Goal: Use online tool/utility: Utilize a website feature to perform a specific function

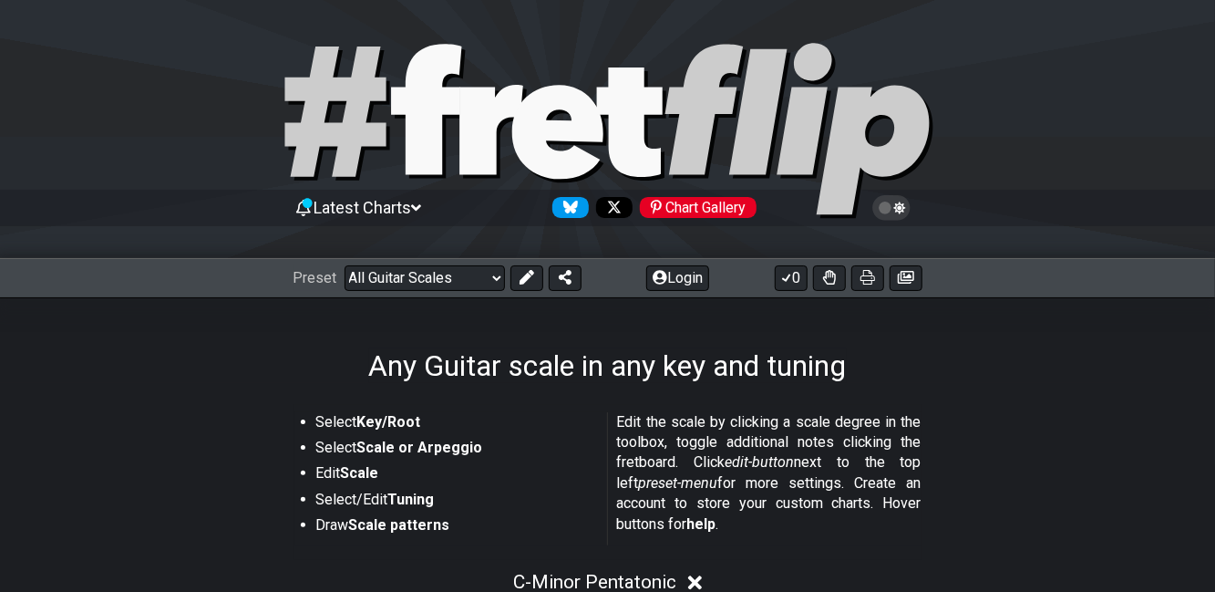
click at [470, 449] on strong "Scale or Arpeggio" at bounding box center [420, 447] width 126 height 17
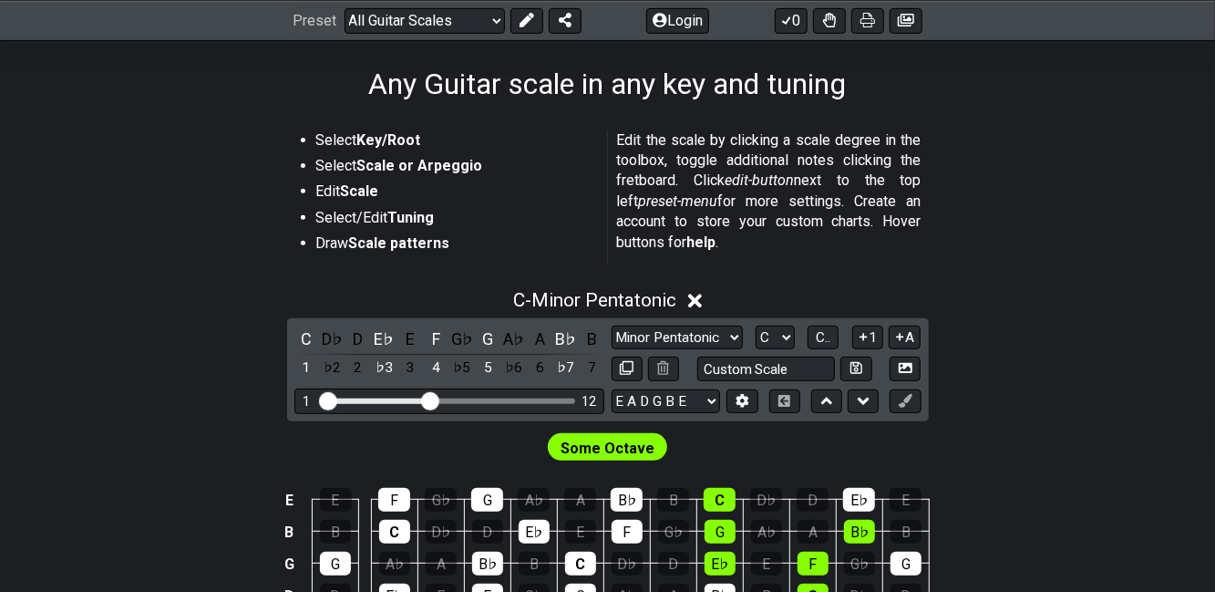
scroll to position [284, 0]
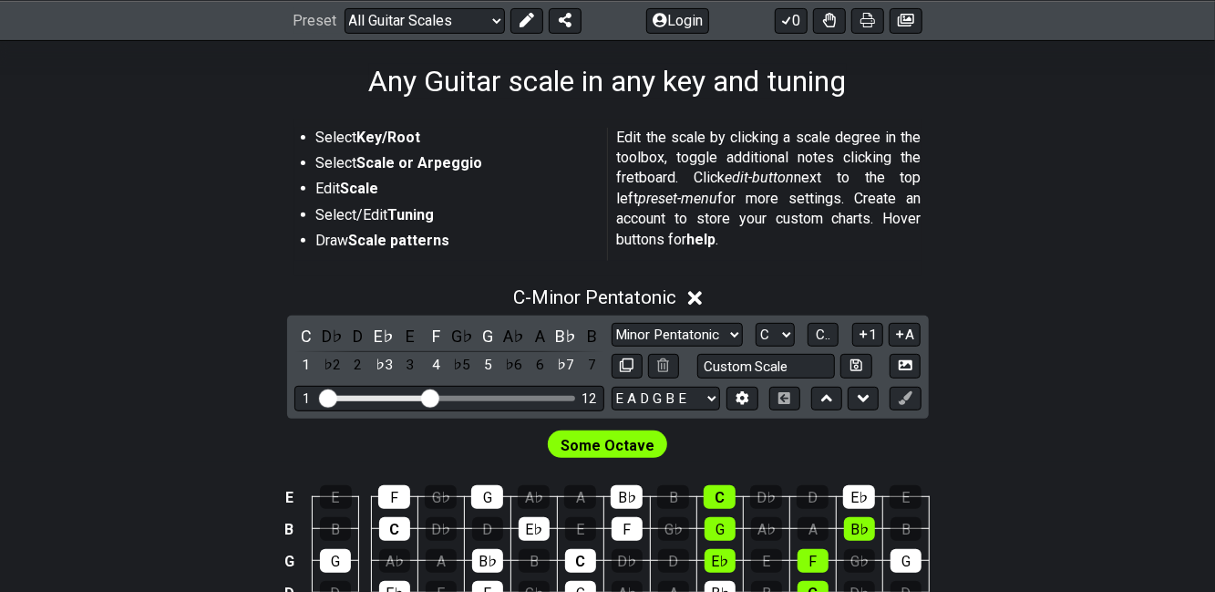
click at [315, 342] on div "C" at bounding box center [307, 336] width 24 height 25
click at [450, 485] on div "G♭" at bounding box center [441, 497] width 32 height 24
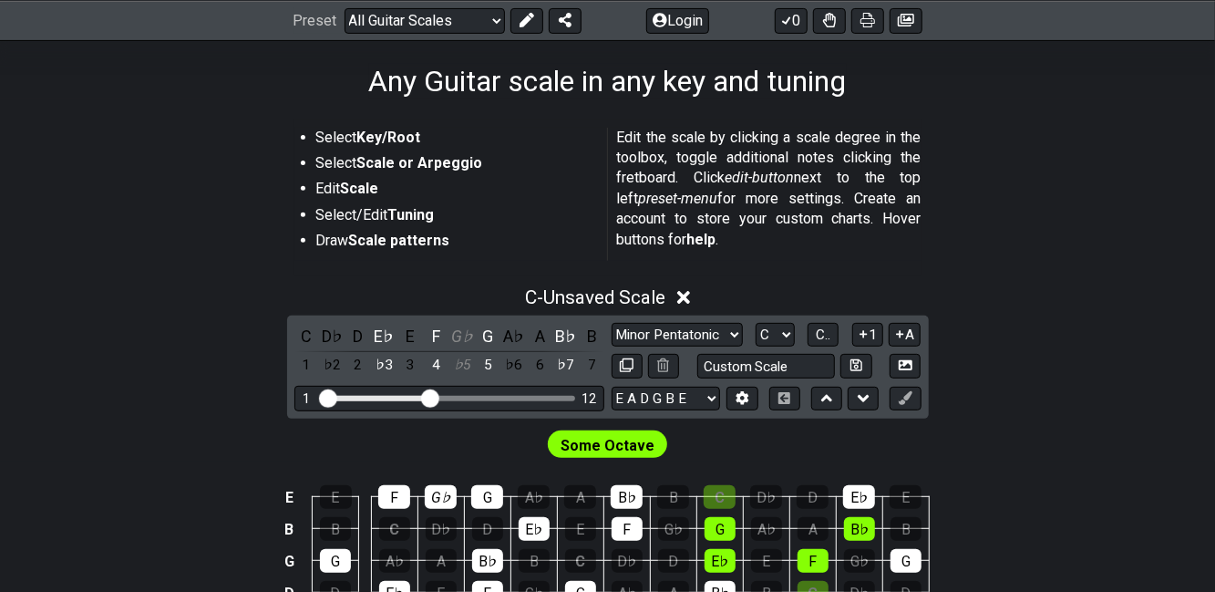
click at [635, 500] on div "B♭" at bounding box center [627, 497] width 32 height 24
click at [633, 522] on div "F" at bounding box center [627, 529] width 31 height 24
click at [700, 303] on div "C - Unsaved Scale" at bounding box center [607, 292] width 1215 height 34
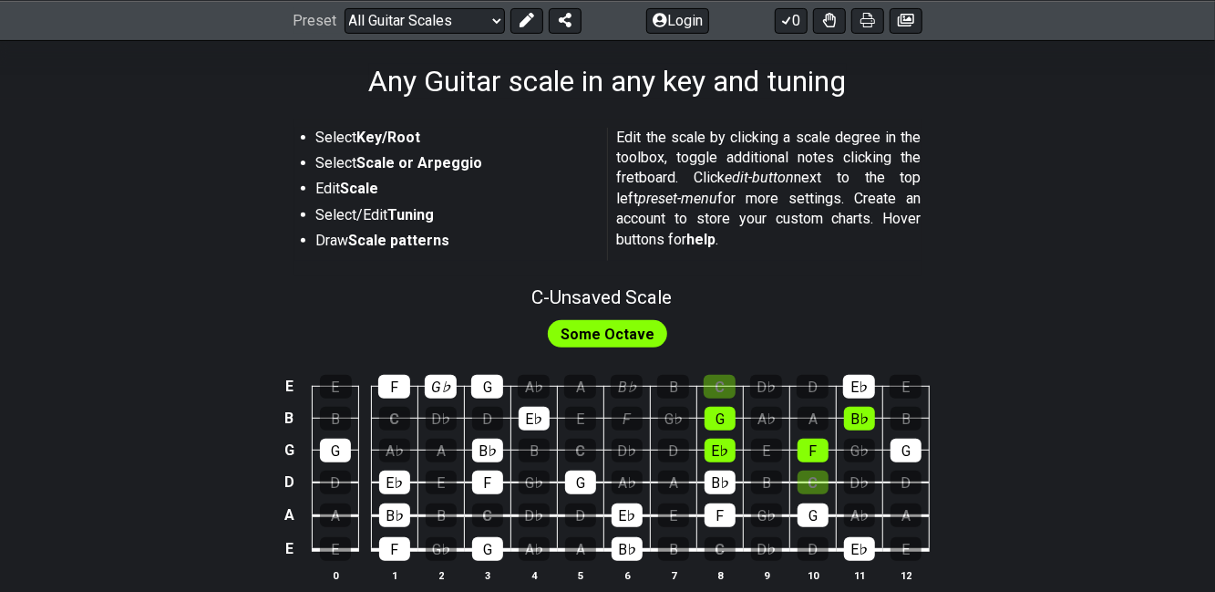
click at [398, 135] on strong "Key/Root" at bounding box center [389, 137] width 64 height 17
click at [532, 295] on span "C - Unsaved Scale" at bounding box center [602, 297] width 140 height 22
select select "C"
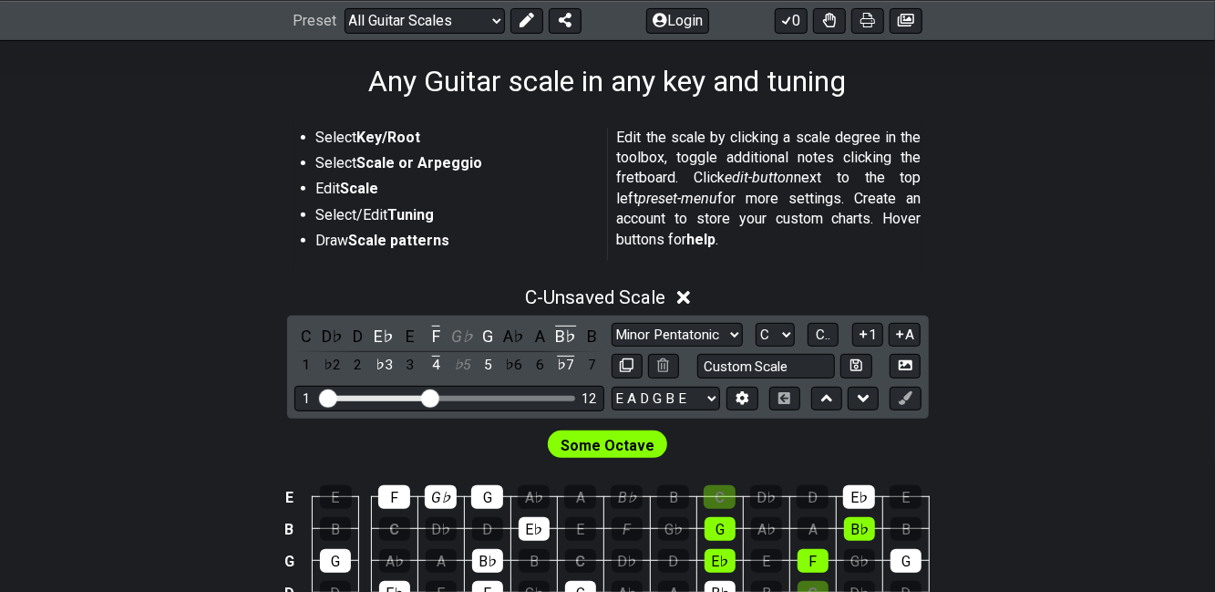
click at [303, 329] on div "C" at bounding box center [307, 336] width 24 height 25
click at [799, 367] on input "Custom Scale" at bounding box center [767, 366] width 139 height 25
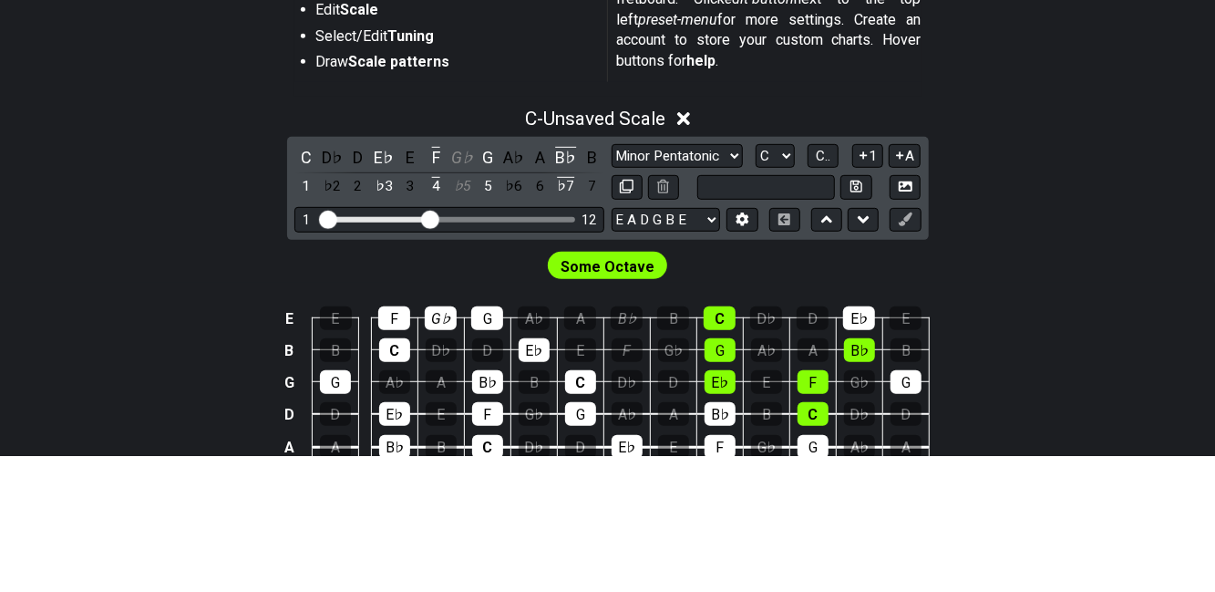
scroll to position [327, 0]
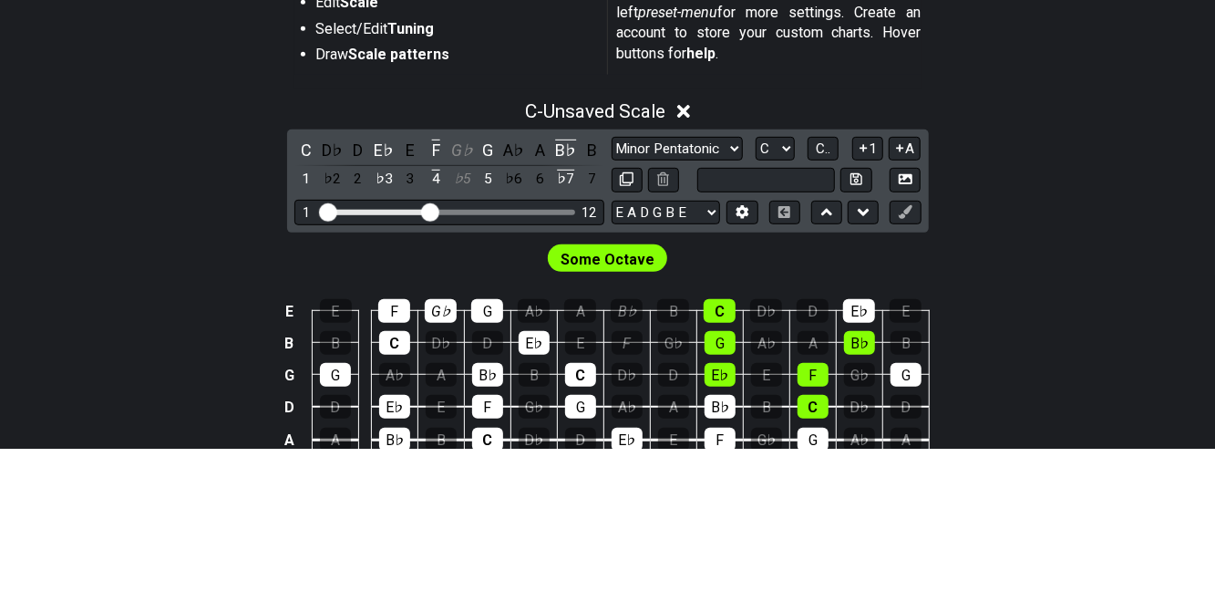
click at [1049, 248] on div "C - Unsaved Scale" at bounding box center [607, 250] width 1215 height 34
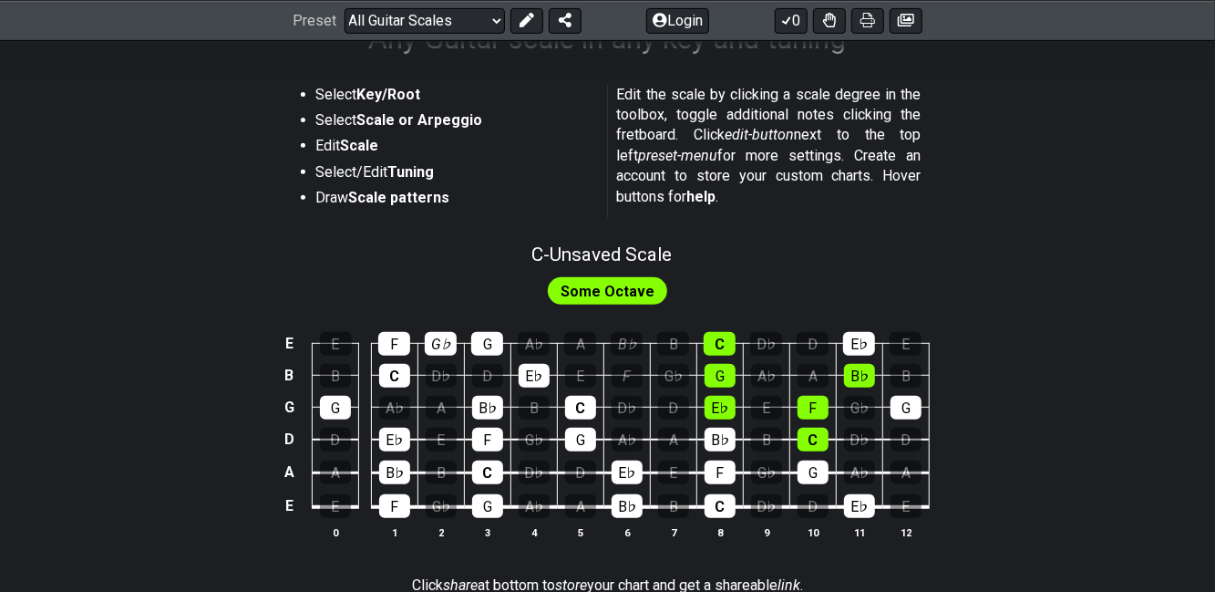
click at [547, 259] on span "C - Unsaved Scale" at bounding box center [602, 254] width 140 height 22
select select "C"
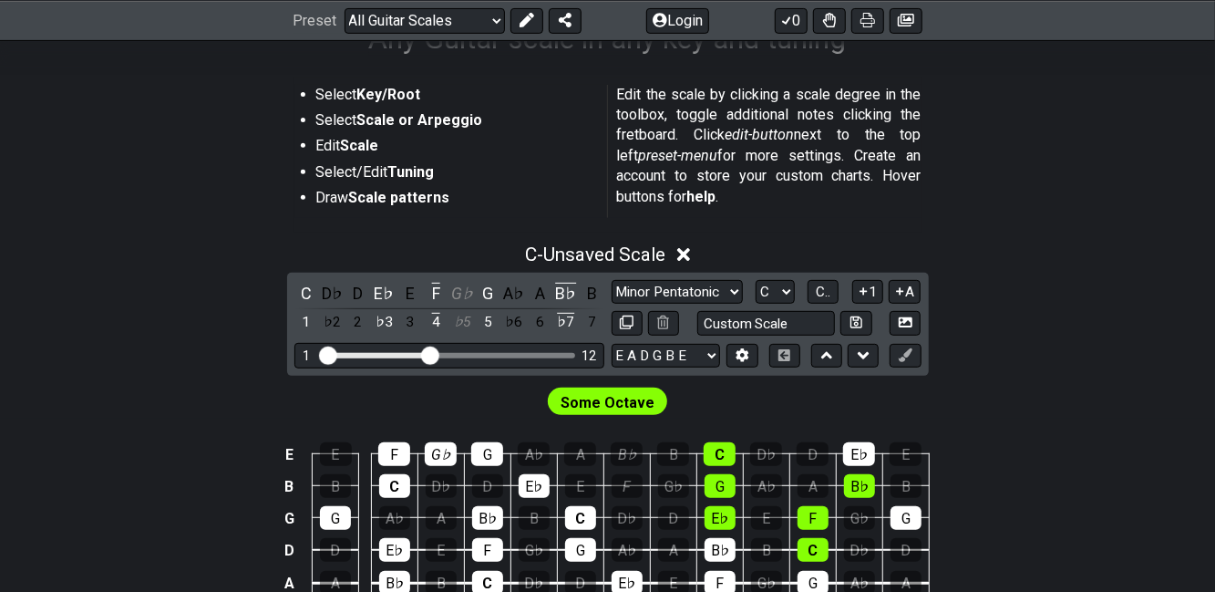
click at [615, 253] on span "C - Unsaved Scale" at bounding box center [595, 254] width 140 height 22
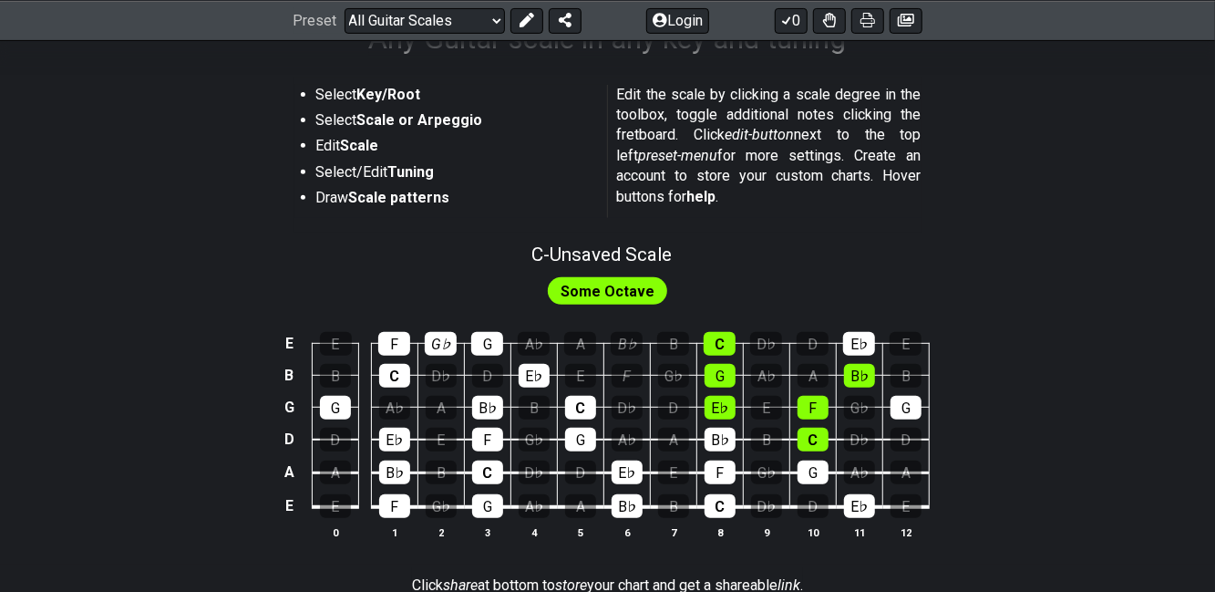
click at [644, 255] on span "C - Unsaved Scale" at bounding box center [602, 254] width 140 height 22
select select "C"
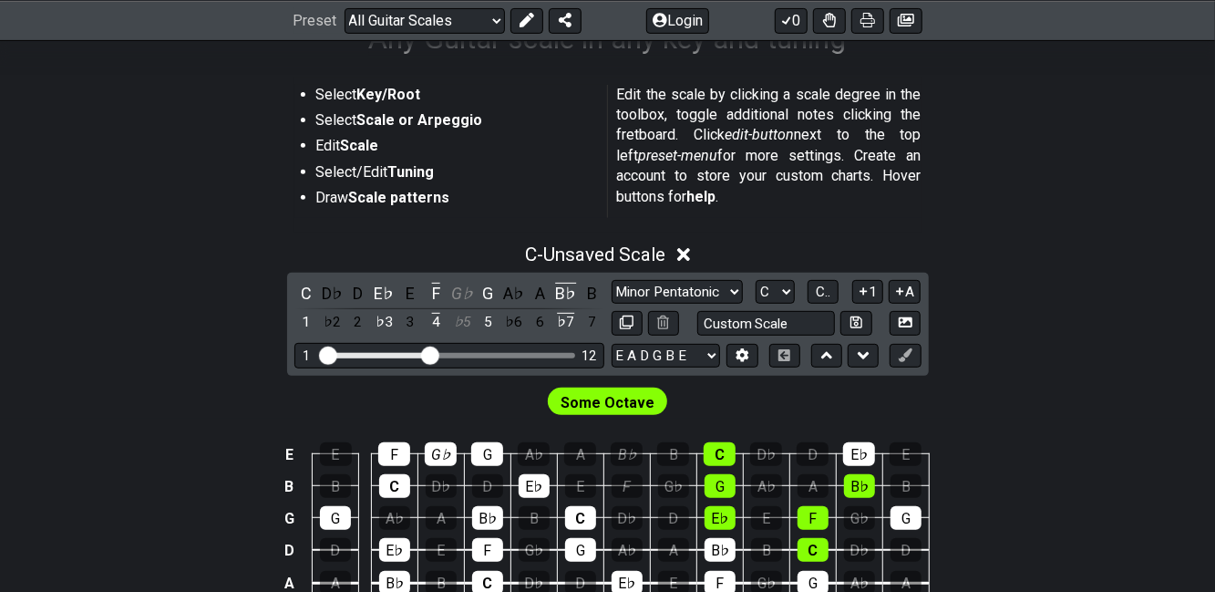
click at [708, 287] on select "Minor Pentatonic Root Minor Pentatonic Major Pentatonic Minor Blues Major Blues…" at bounding box center [677, 292] width 131 height 25
select select "Minor Pentatonic"
click at [612, 280] on select "Minor Pentatonic Root Minor Pentatonic Major Pentatonic Minor Blues Major Blues…" at bounding box center [677, 292] width 131 height 25
click at [482, 405] on div "Some Octave" at bounding box center [607, 398] width 1215 height 44
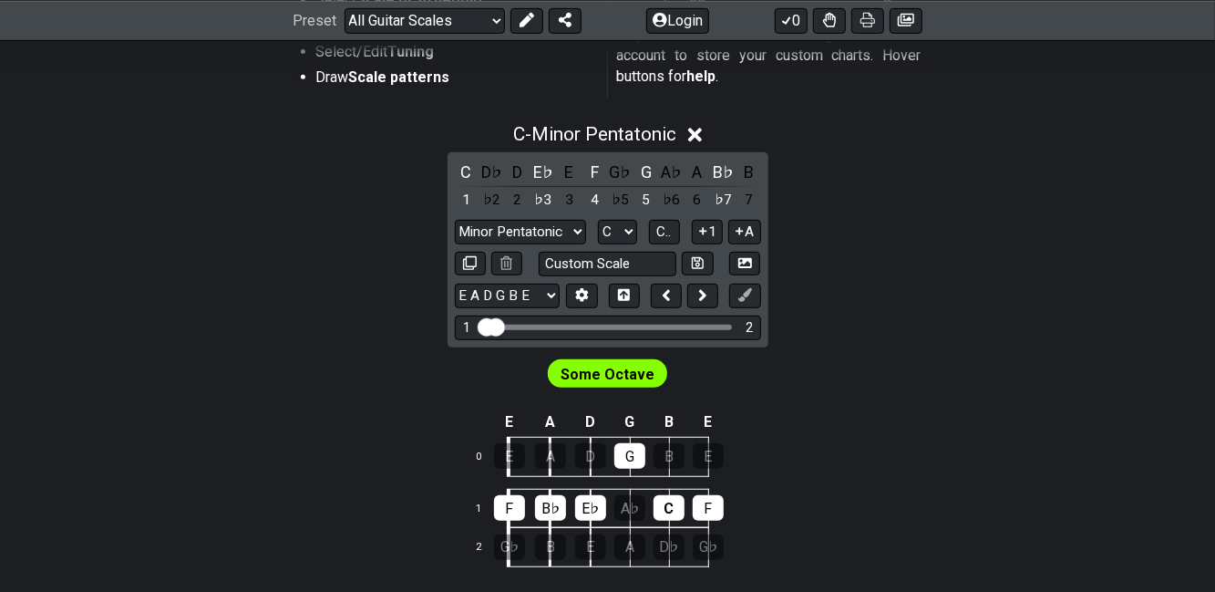
scroll to position [481, 0]
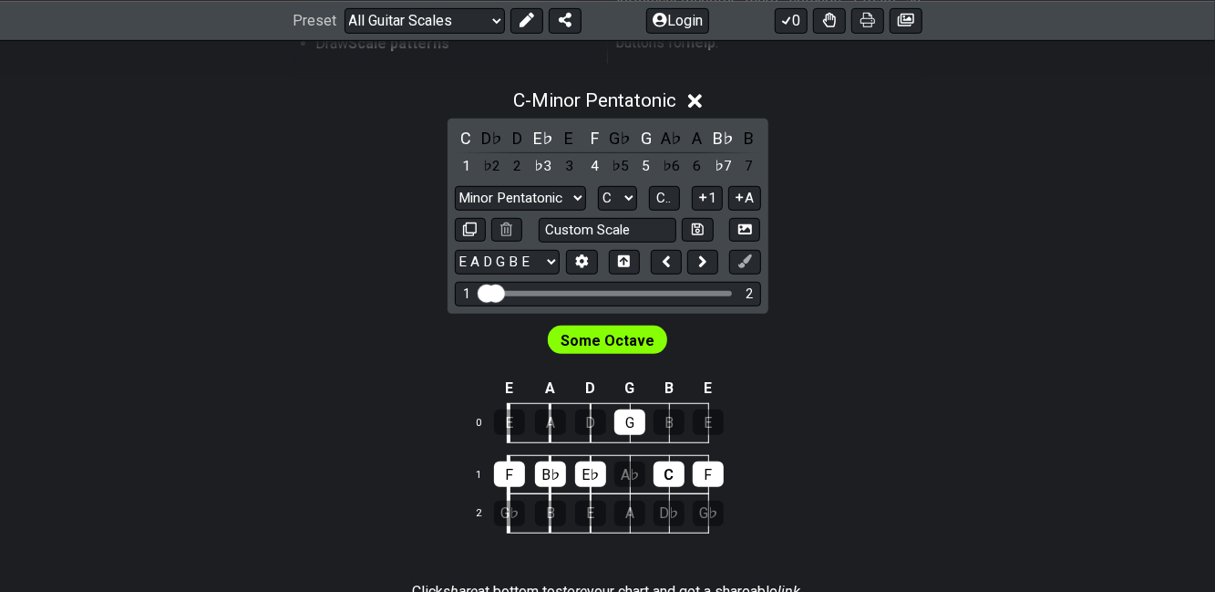
click at [554, 300] on div "1 2" at bounding box center [608, 294] width 306 height 25
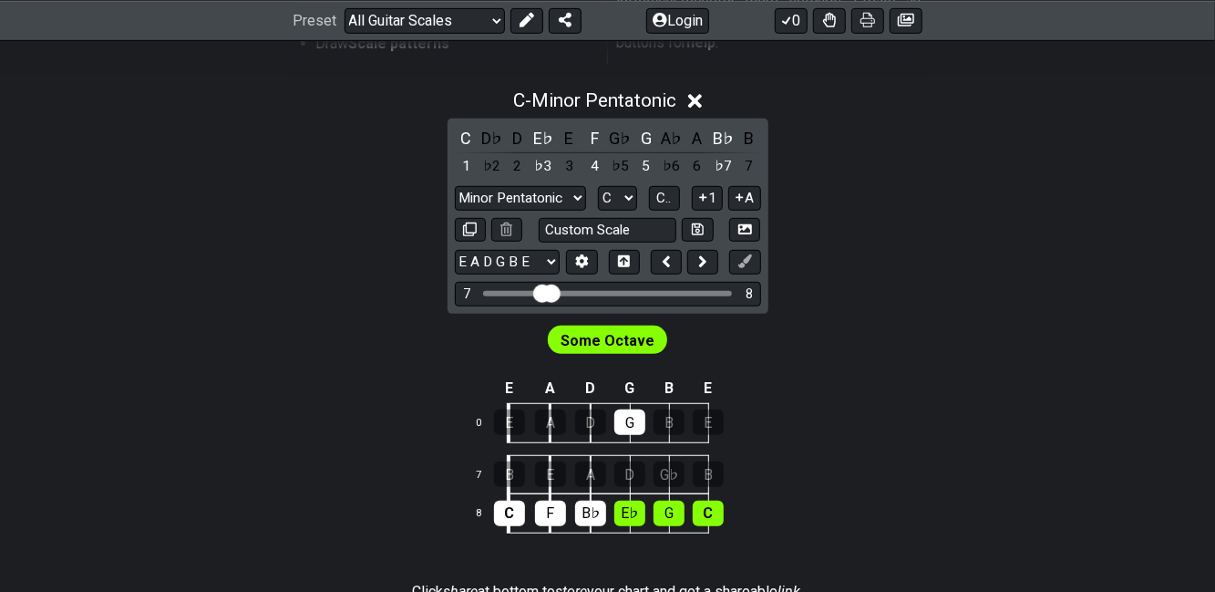
click at [471, 295] on div "7 8" at bounding box center [608, 294] width 306 height 25
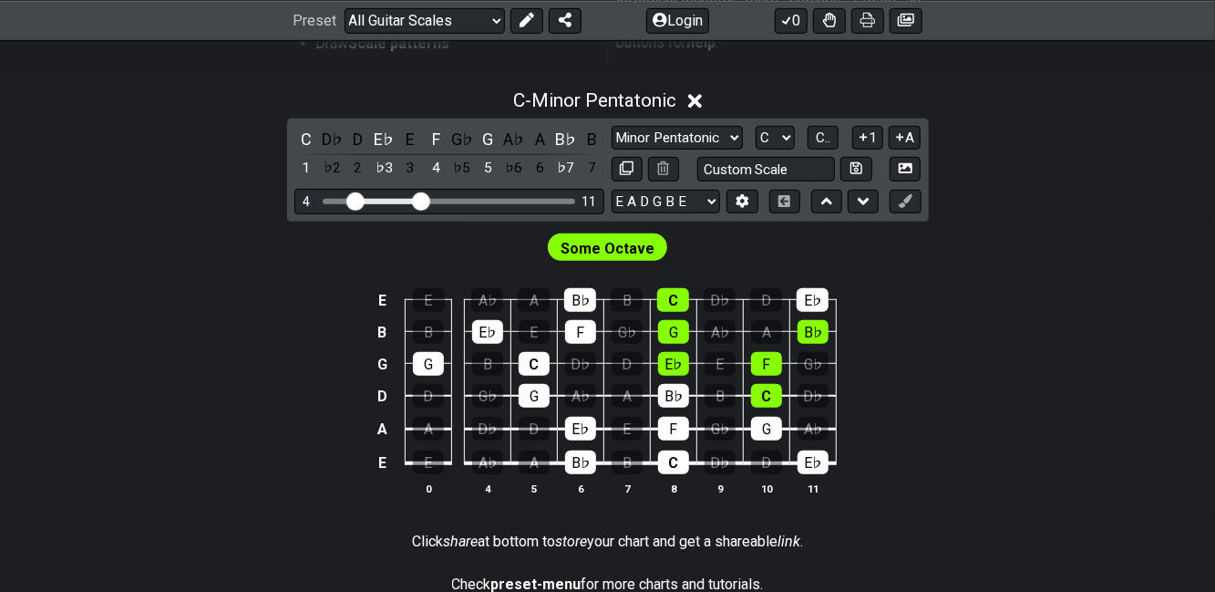
click at [607, 239] on span "Some Octave" at bounding box center [608, 248] width 94 height 26
click at [623, 250] on span "Some Octave" at bounding box center [608, 248] width 94 height 26
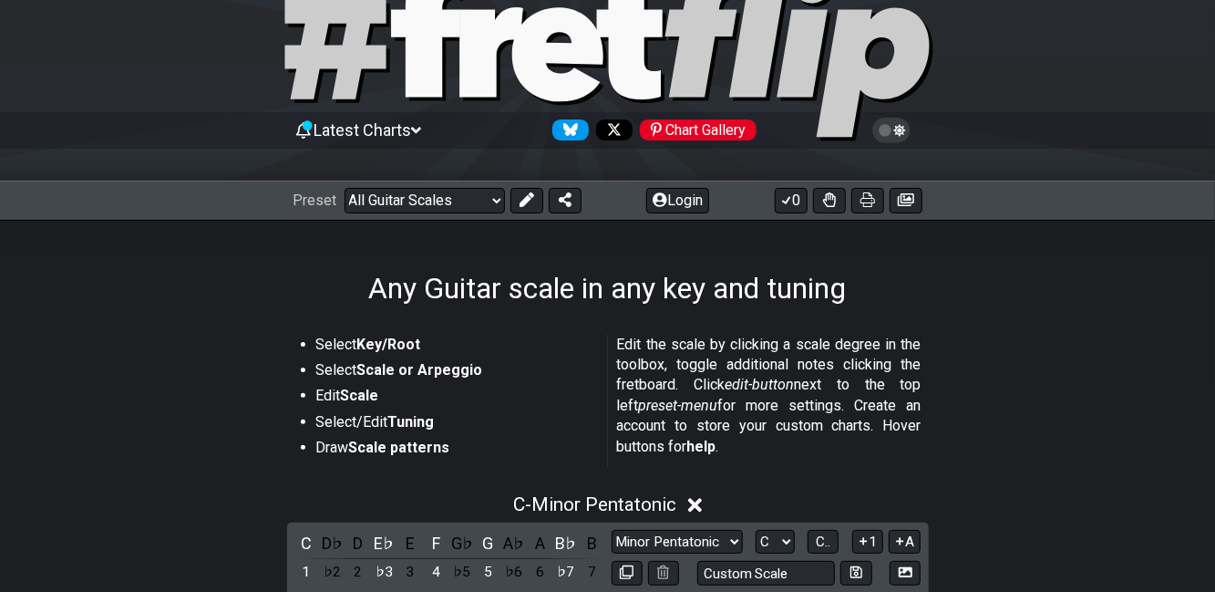
scroll to position [0, 0]
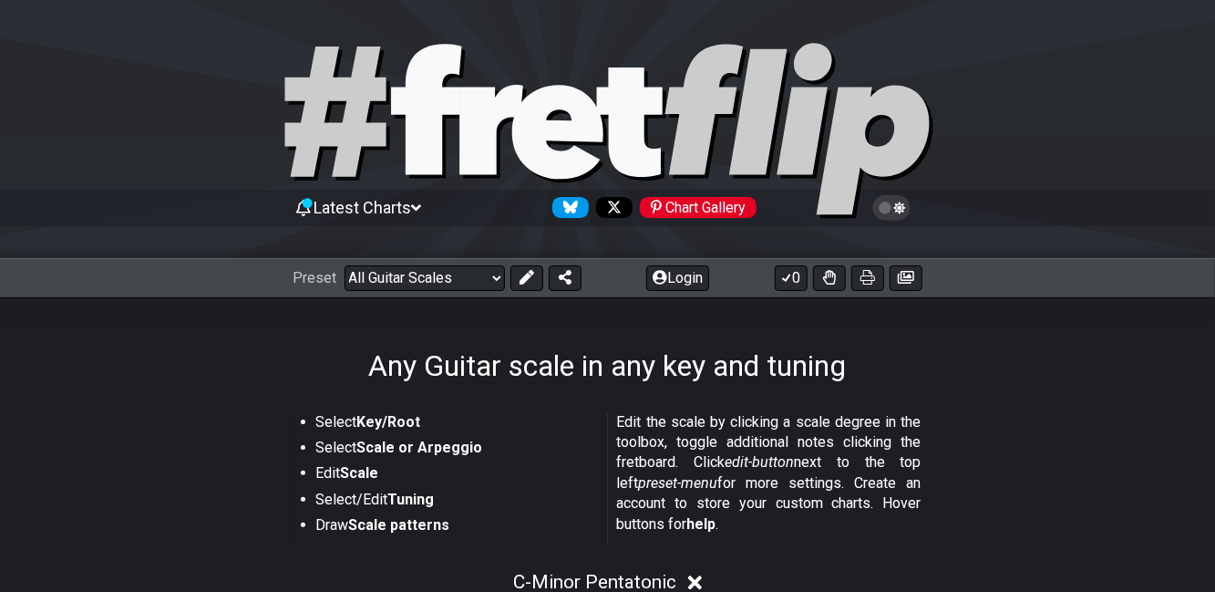
click at [376, 214] on span "Latest Charts" at bounding box center [363, 207] width 98 height 19
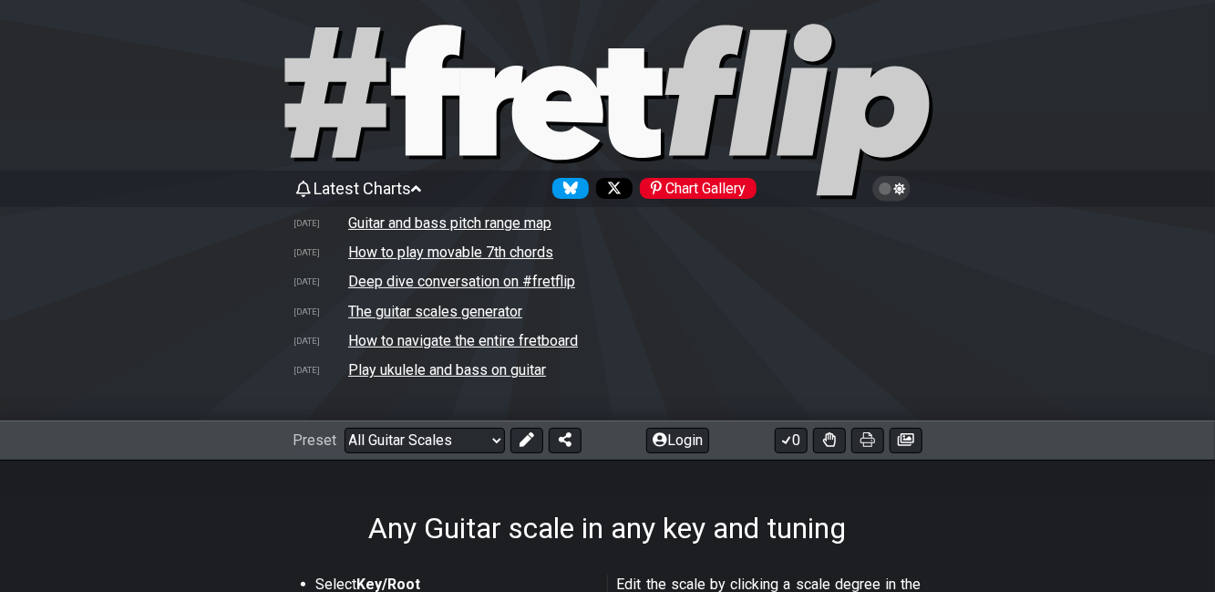
scroll to position [21, 0]
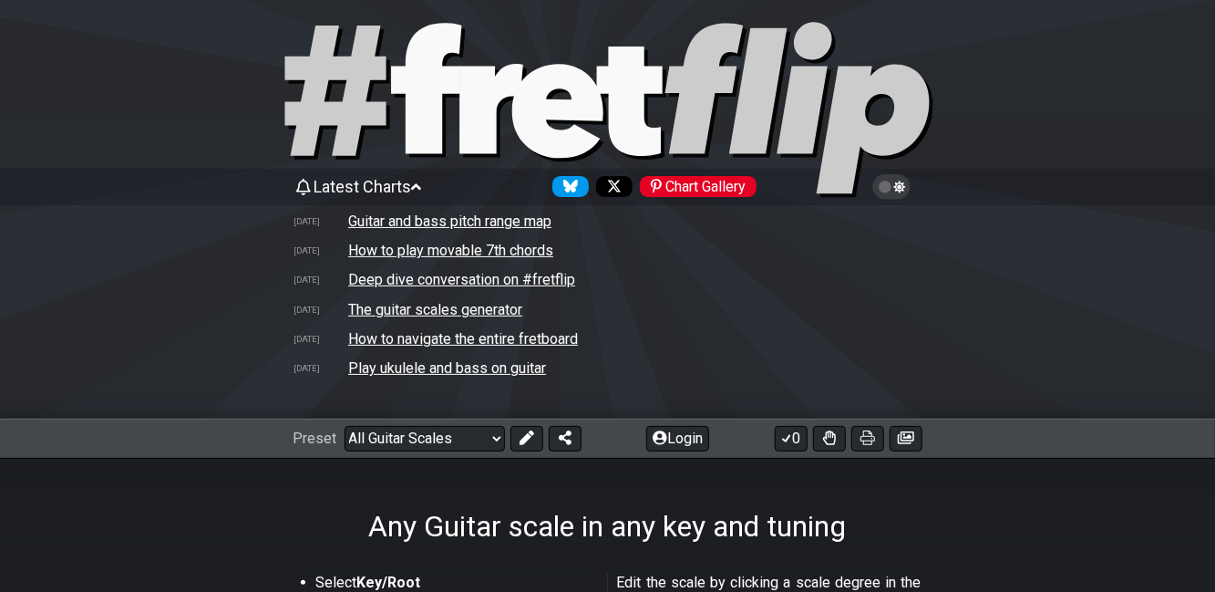
click at [672, 345] on tr "[DATE] How to navigate the entire fretboard" at bounding box center [608, 338] width 629 height 29
click at [490, 314] on td "The guitar scales generator" at bounding box center [435, 309] width 176 height 19
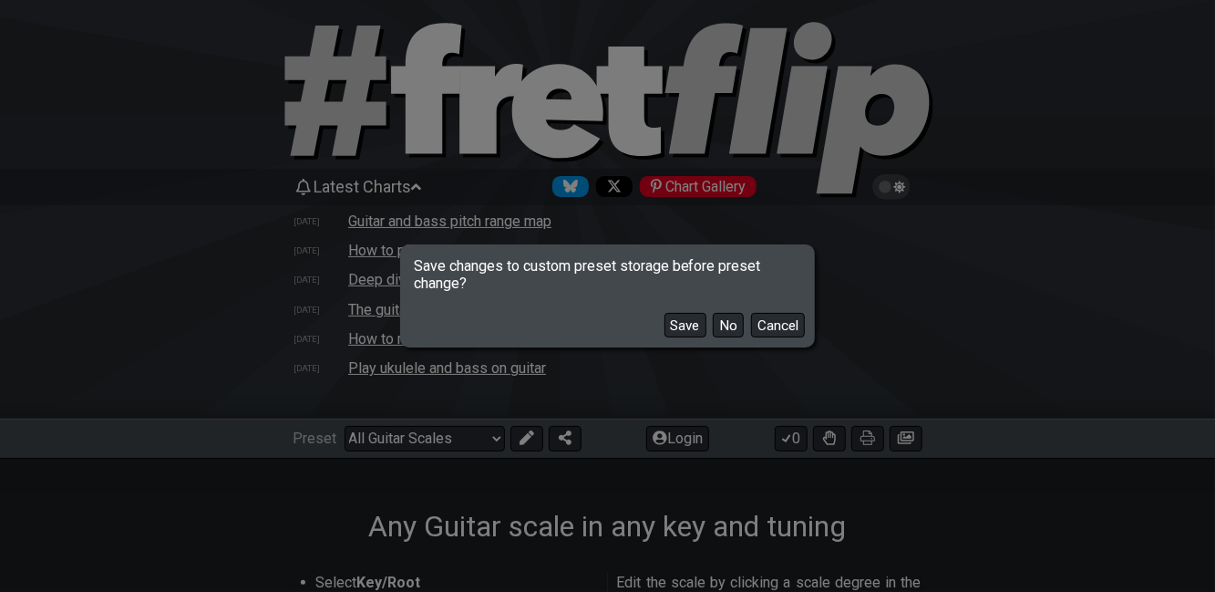
click at [726, 337] on button "No" at bounding box center [728, 325] width 31 height 25
select select "/guitar-scales-generator"
select select "A"
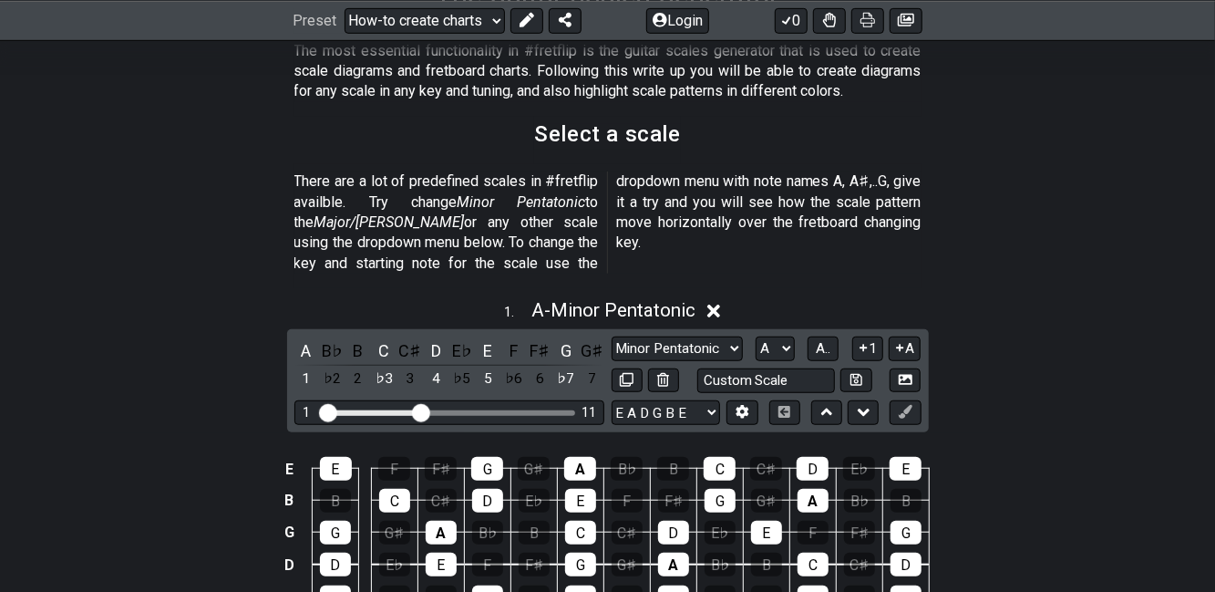
scroll to position [650, 0]
